Goal: Information Seeking & Learning: Understand process/instructions

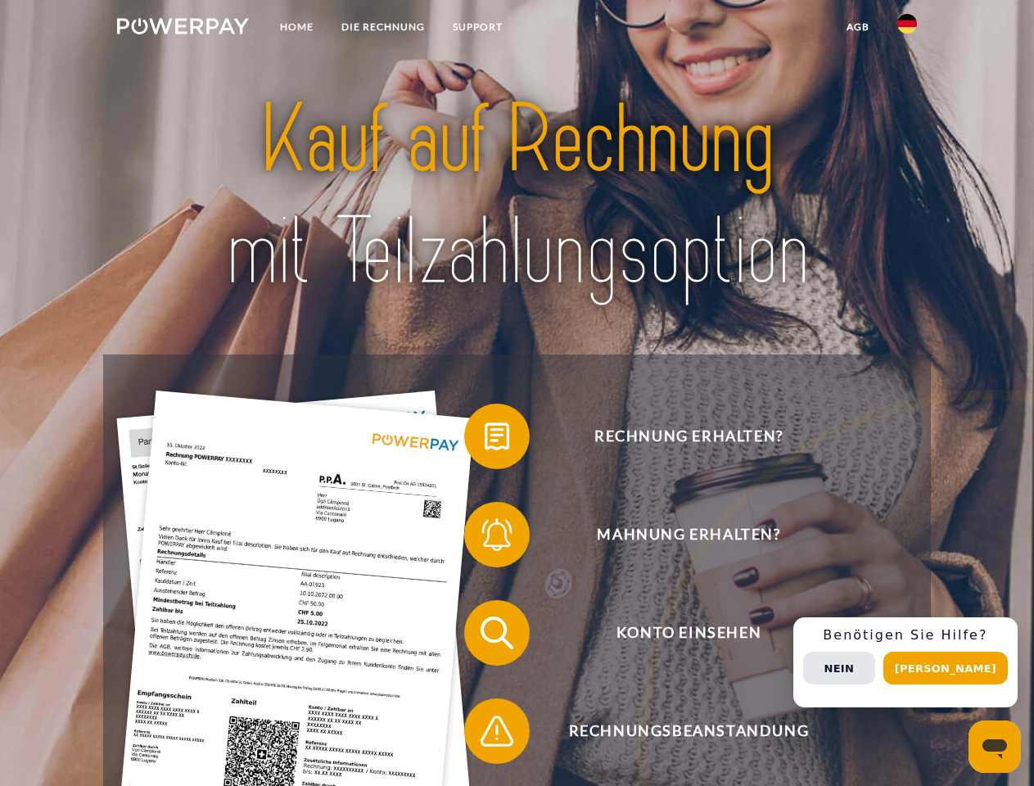
click at [183, 29] on img at bounding box center [183, 26] width 132 height 16
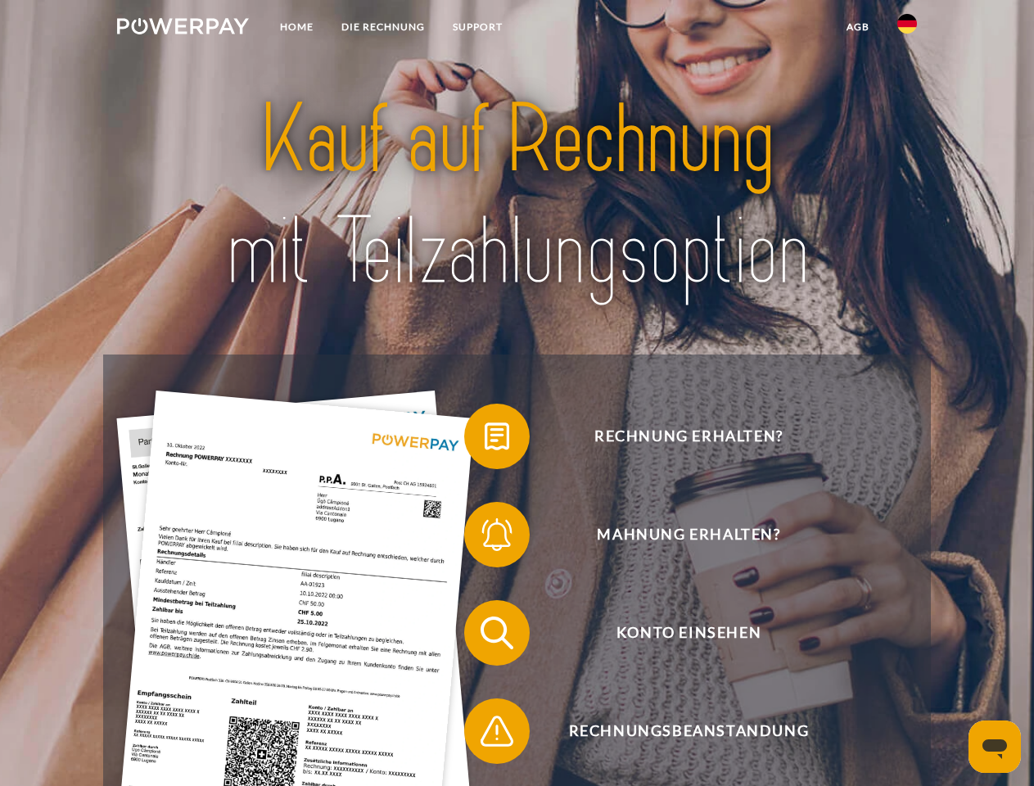
click at [907, 29] on img at bounding box center [907, 24] width 20 height 20
click at [857, 27] on link "agb" at bounding box center [858, 26] width 51 height 29
click at [485, 440] on span at bounding box center [472, 436] width 82 height 82
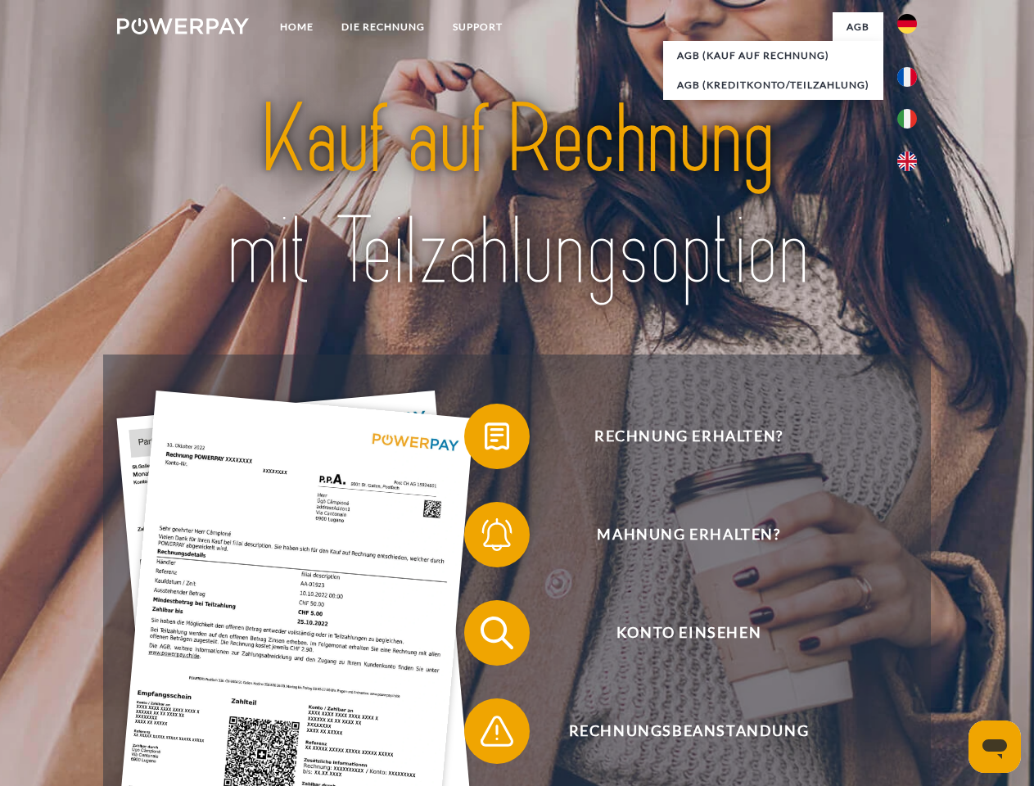
click at [485, 538] on span at bounding box center [472, 535] width 82 height 82
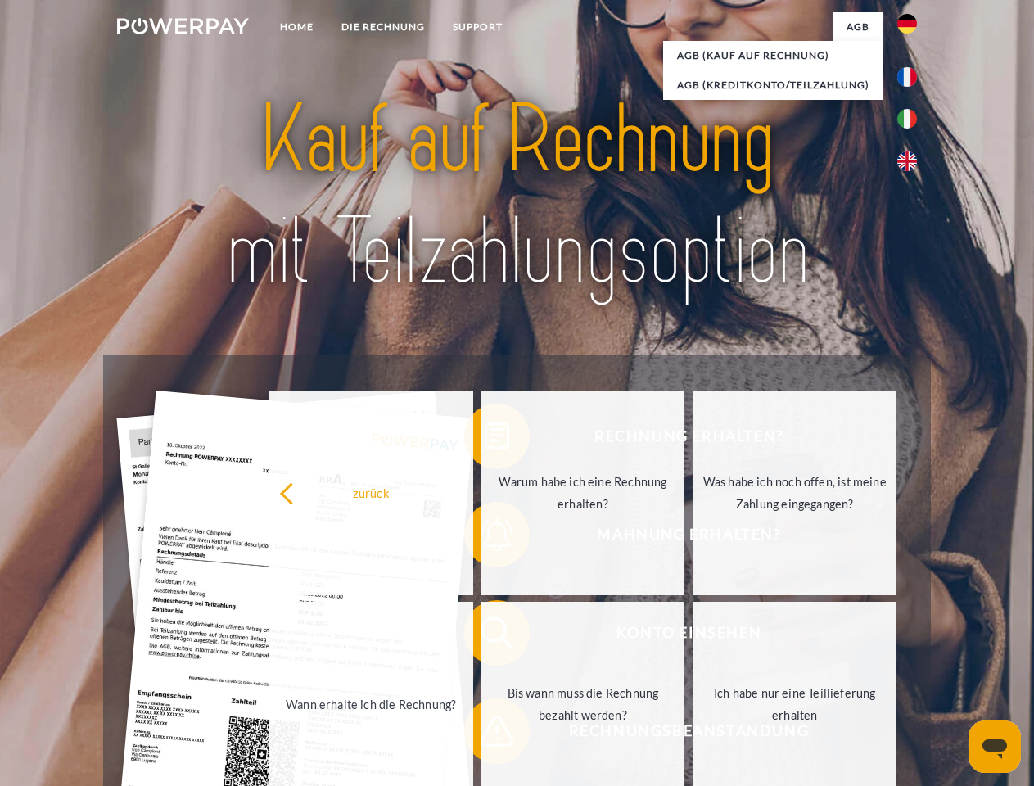
click at [485, 636] on link "Bis wann muss die Rechnung bezahlt werden?" at bounding box center [583, 704] width 204 height 205
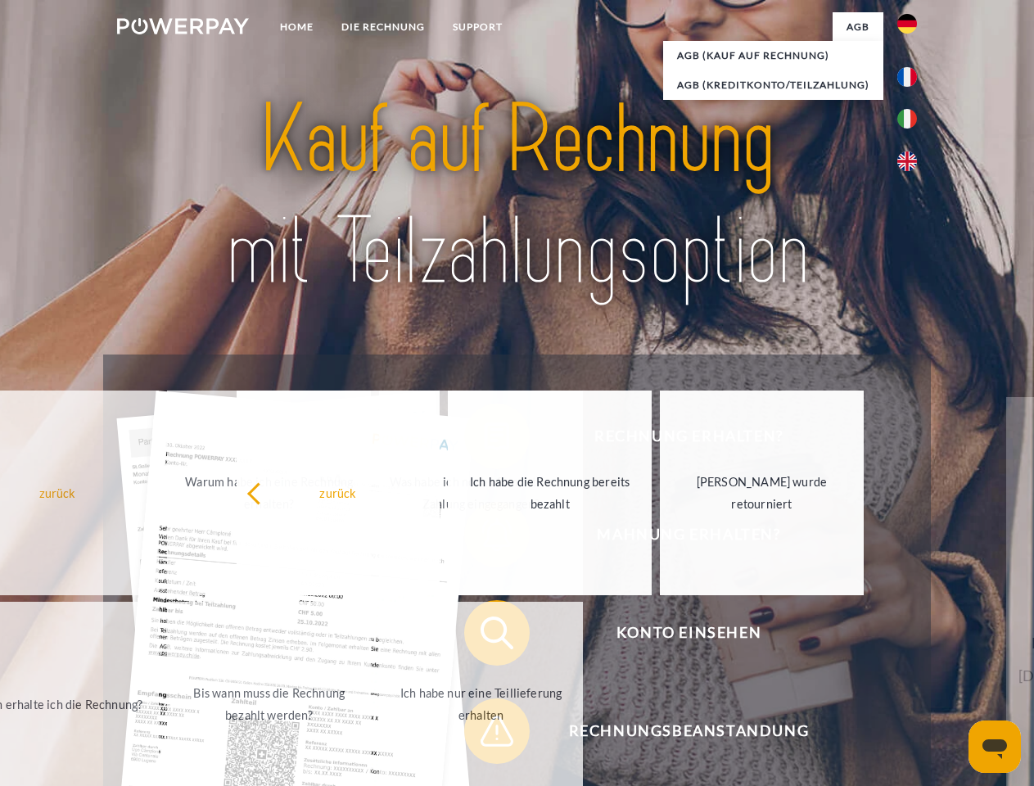
click at [485, 734] on span at bounding box center [472, 731] width 82 height 82
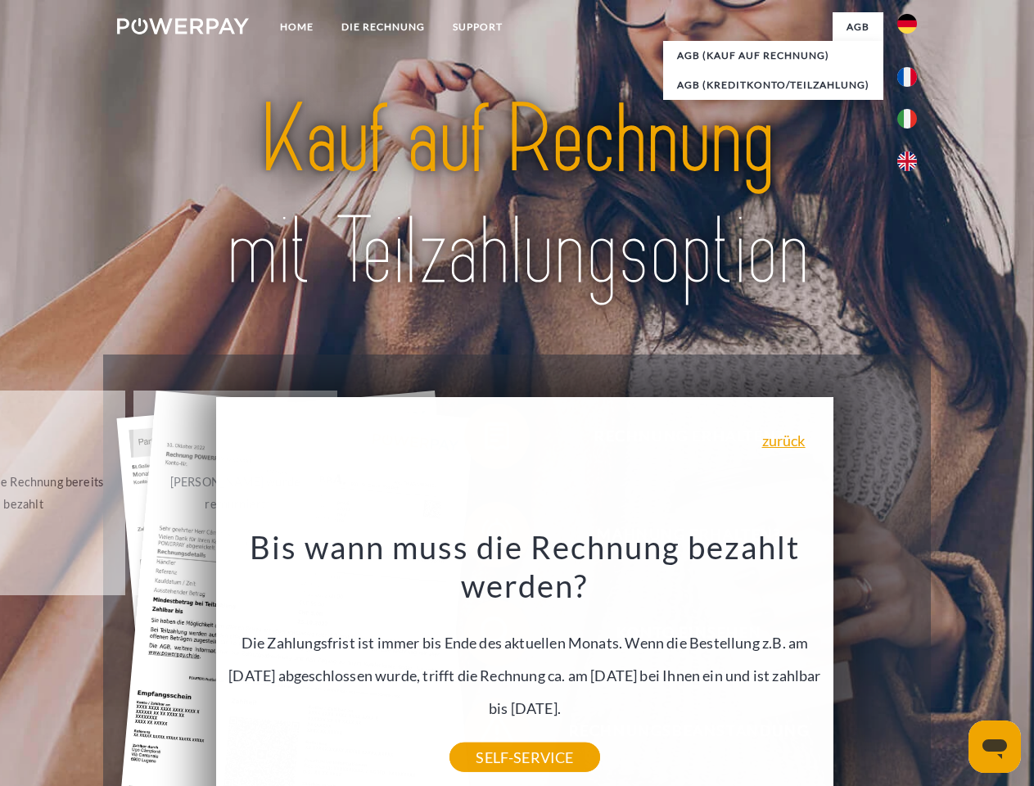
click at [911, 662] on div "Rechnung erhalten? Mahnung erhalten? Konto einsehen" at bounding box center [516, 681] width 827 height 655
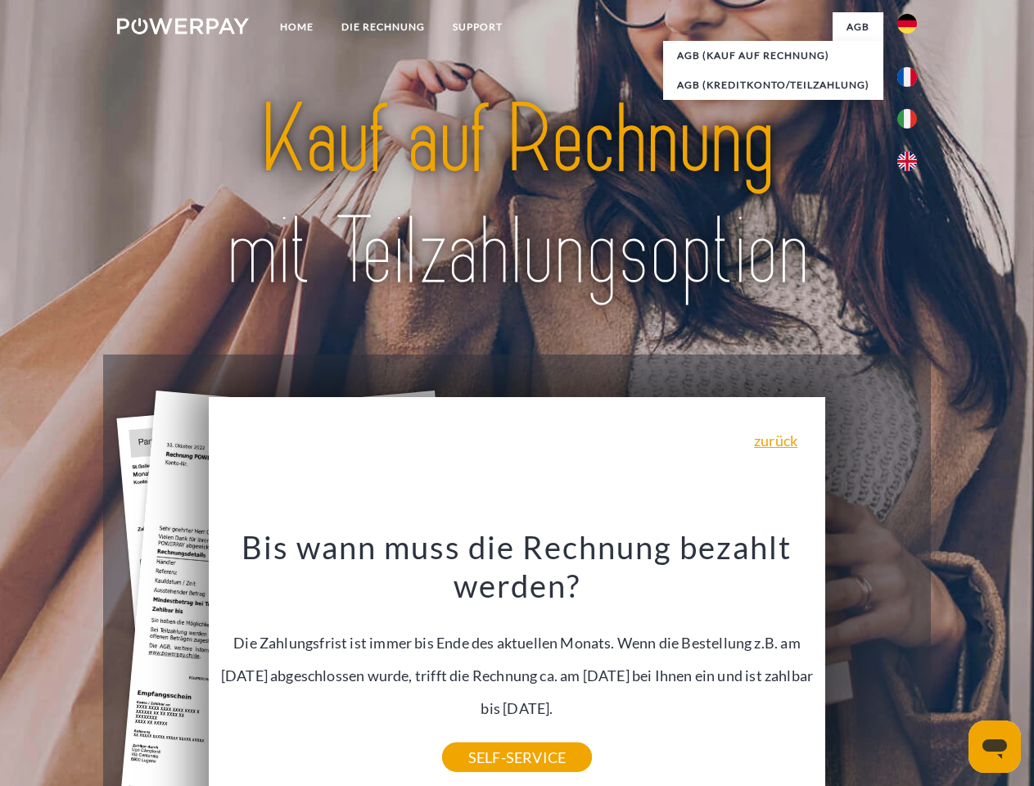
click at [871, 666] on span "Konto einsehen" at bounding box center [688, 632] width 401 height 65
click at [951, 668] on header "Home DIE RECHNUNG SUPPORT" at bounding box center [517, 565] width 1034 height 1130
